Goal: Answer question/provide support

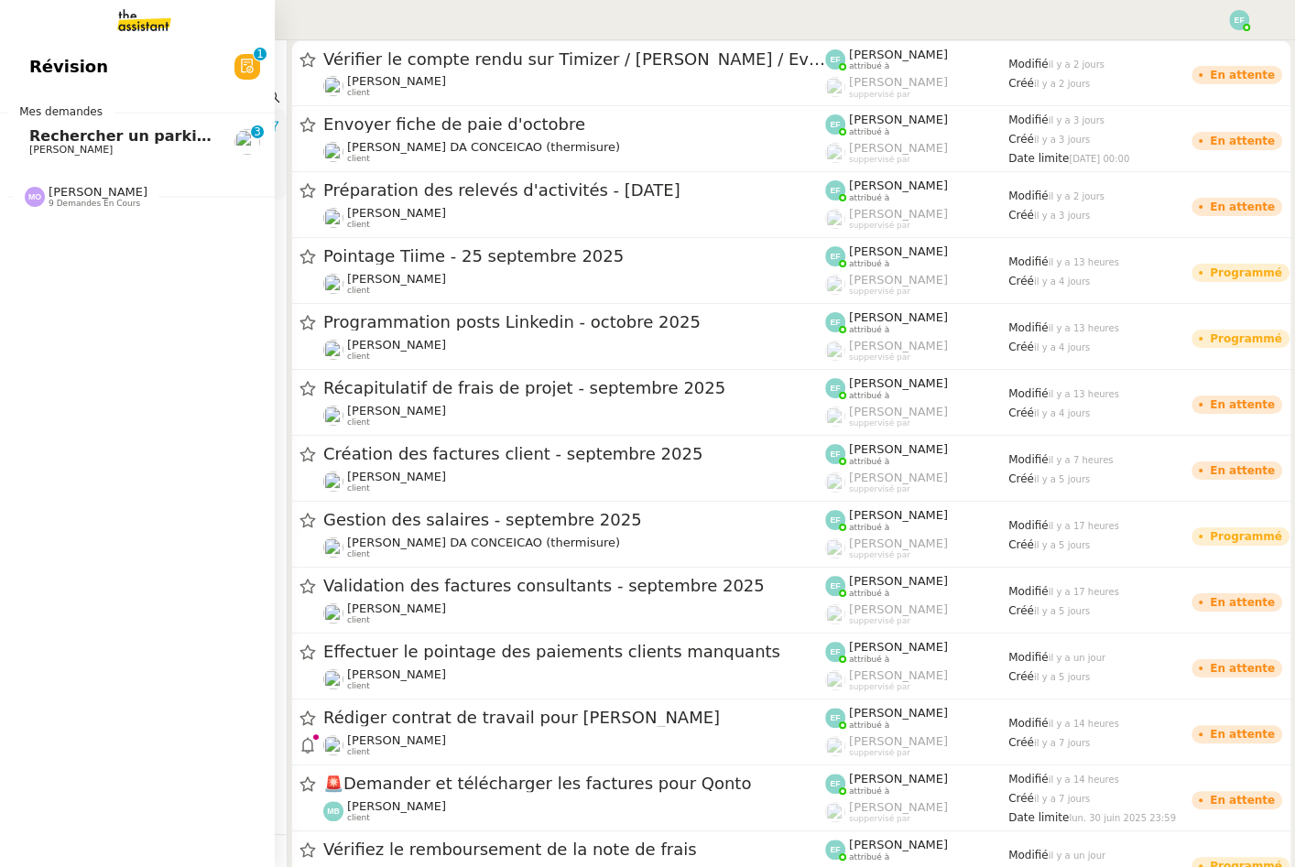
click at [45, 139] on span "Rechercher un parking à vendre à [GEOGRAPHIC_DATA]" at bounding box center [258, 135] width 458 height 17
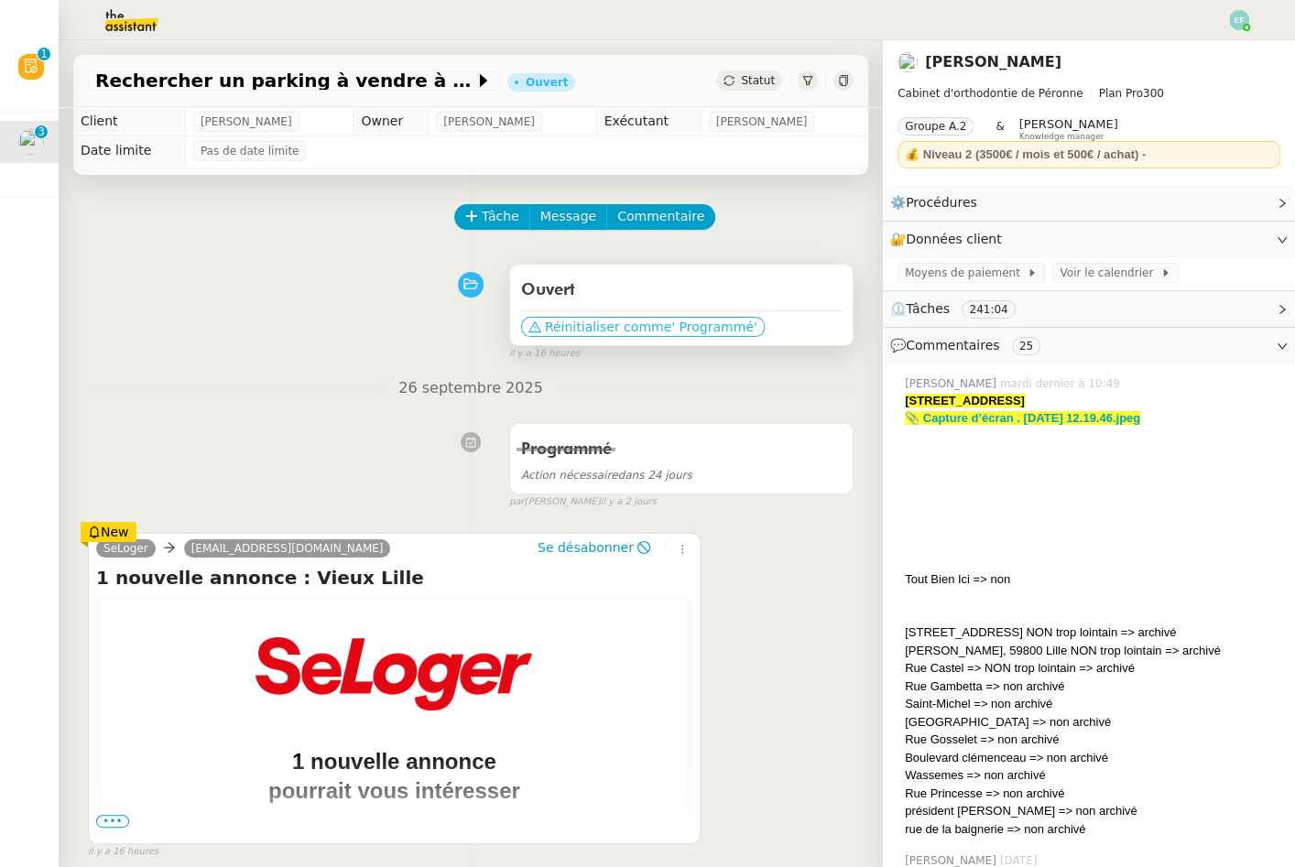
click at [643, 324] on span "Réinitialiser comme" at bounding box center [608, 327] width 126 height 18
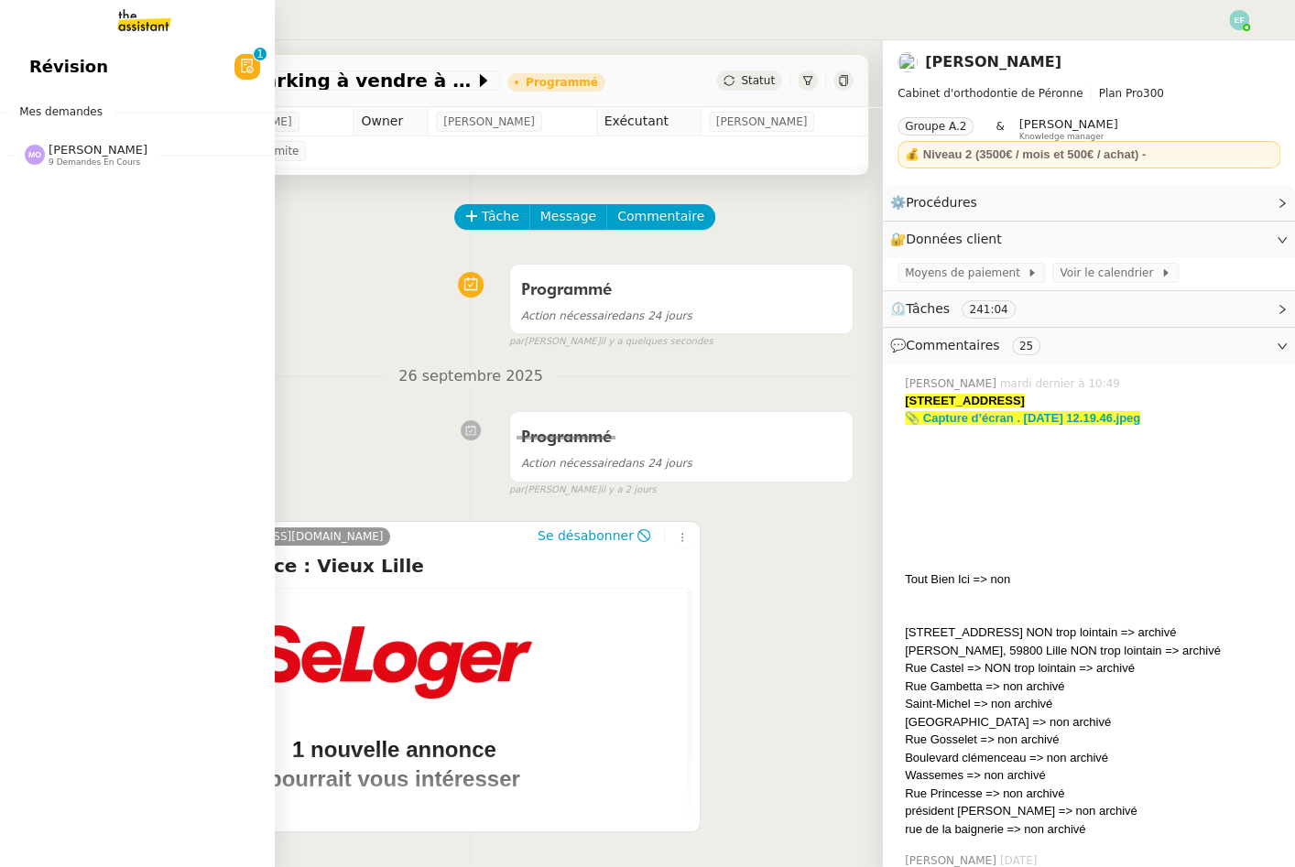
click at [82, 72] on span "Révision" at bounding box center [68, 66] width 79 height 27
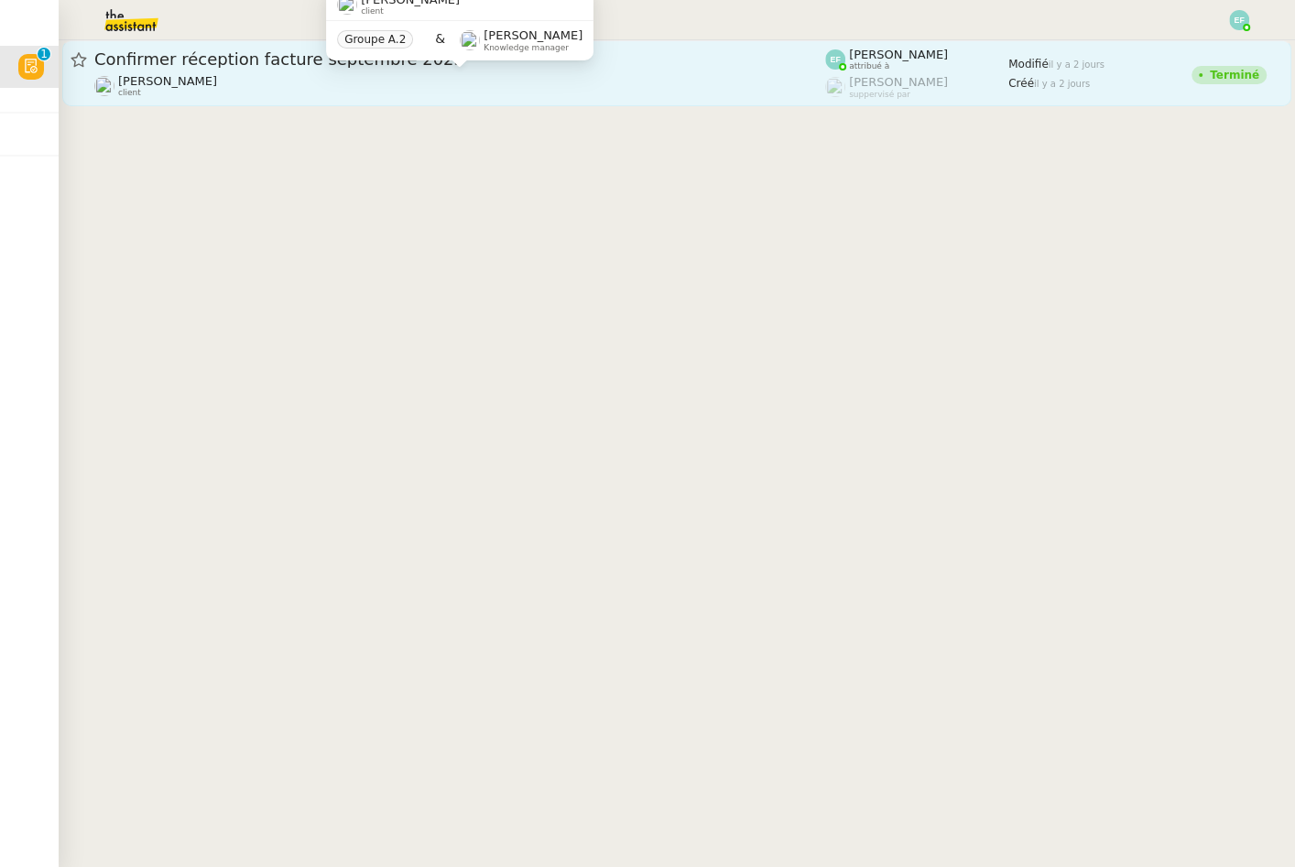
click at [399, 90] on div "[PERSON_NAME] client" at bounding box center [459, 86] width 731 height 24
